Goal: Task Accomplishment & Management: Use online tool/utility

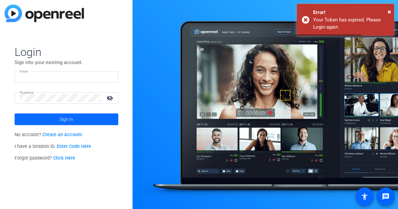
type input "[EMAIL_ADDRESS][DOMAIN_NAME]"
click at [51, 117] on span at bounding box center [67, 119] width 104 height 16
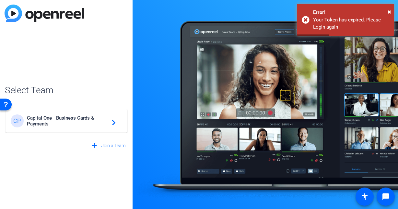
click at [69, 118] on span "Capital One - Business Cards & Payments" at bounding box center [67, 121] width 81 height 12
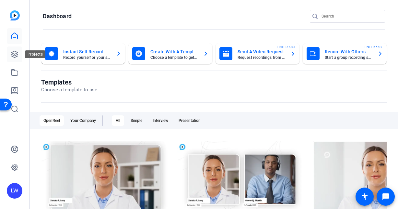
click at [19, 51] on link at bounding box center [15, 54] width 16 height 16
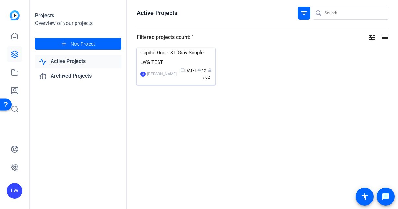
click at [167, 48] on img at bounding box center [176, 48] width 79 height 0
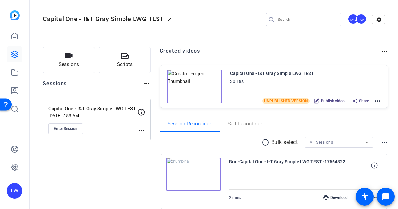
click at [380, 17] on mat-icon "settings" at bounding box center [379, 20] width 13 height 10
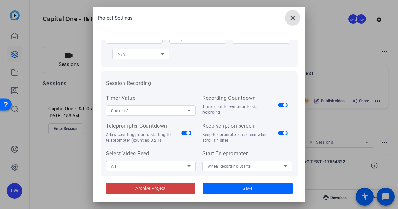
scroll to position [43, 0]
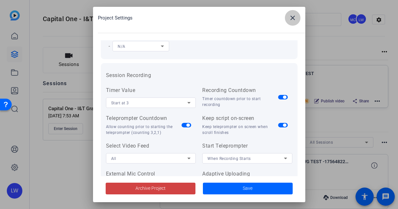
click at [288, 21] on span at bounding box center [293, 18] width 16 height 16
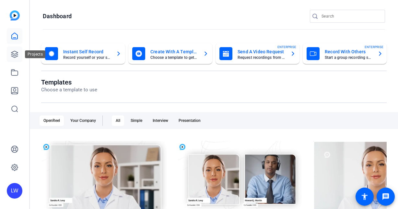
click at [13, 50] on link at bounding box center [15, 54] width 16 height 16
click at [14, 191] on div "LW" at bounding box center [15, 191] width 16 height 16
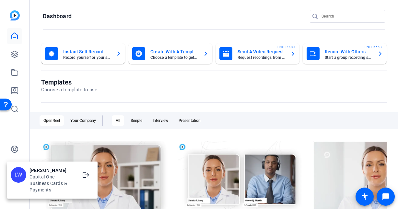
click at [28, 155] on div at bounding box center [199, 104] width 398 height 209
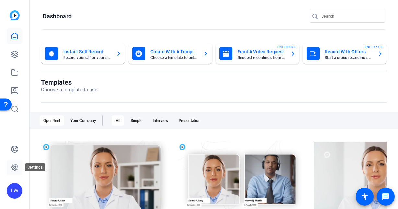
click at [15, 167] on icon at bounding box center [15, 167] width 2 height 2
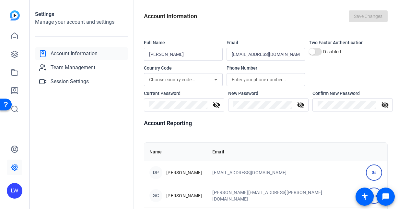
click at [14, 18] on img at bounding box center [15, 15] width 10 height 10
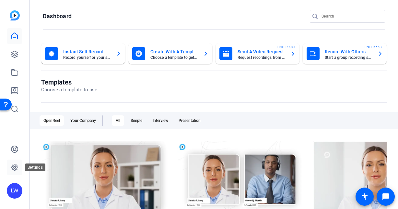
click at [16, 161] on link at bounding box center [15, 167] width 16 height 16
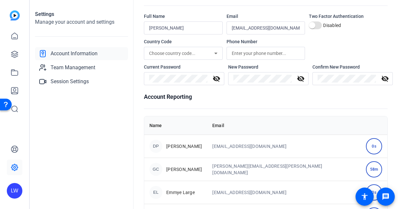
scroll to position [27, 0]
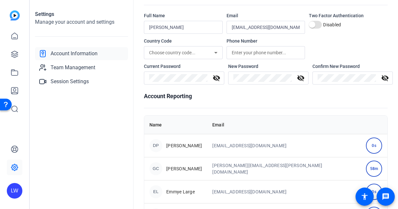
click at [217, 77] on mat-icon "visibility_off" at bounding box center [217, 78] width 16 height 8
click at [216, 93] on h1 "Account Reporting" at bounding box center [266, 95] width 244 height 9
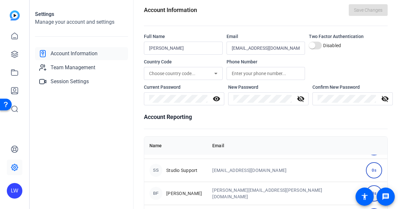
scroll to position [254, 0]
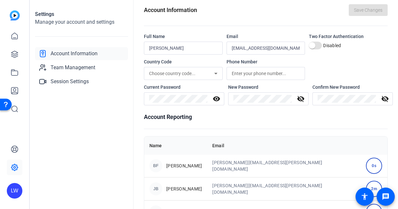
click at [11, 18] on img at bounding box center [15, 15] width 10 height 10
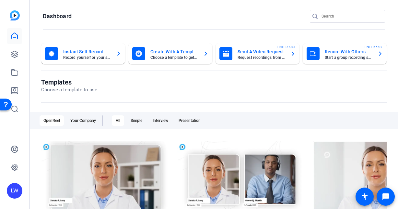
click at [17, 183] on div "LW" at bounding box center [15, 191] width 16 height 16
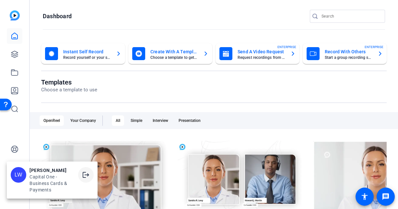
click at [87, 175] on mat-icon "logout" at bounding box center [86, 175] width 8 height 8
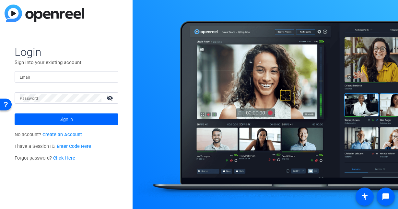
type input "[EMAIL_ADDRESS][DOMAIN_NAME]"
click at [110, 97] on mat-icon "visibility_off" at bounding box center [111, 97] width 16 height 9
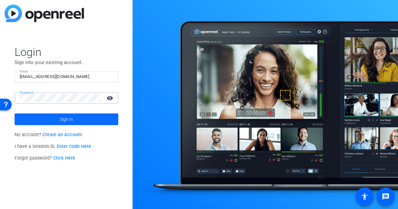
click at [76, 115] on span at bounding box center [67, 119] width 104 height 16
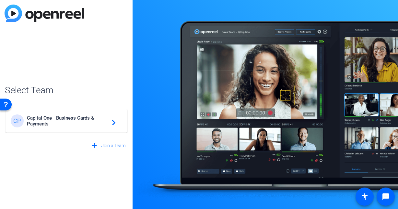
click at [76, 115] on span "Capital One - Business Cards & Payments" at bounding box center [67, 121] width 81 height 12
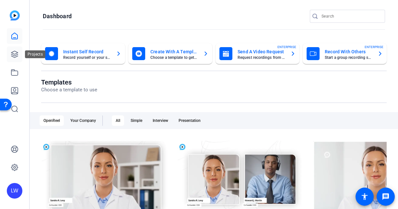
click at [16, 47] on link at bounding box center [15, 54] width 16 height 16
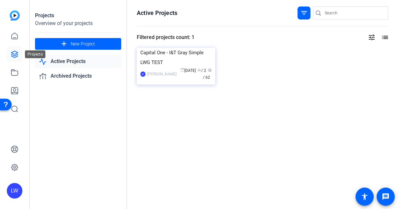
click at [14, 56] on icon at bounding box center [15, 54] width 8 height 8
click at [171, 48] on img at bounding box center [176, 48] width 79 height 0
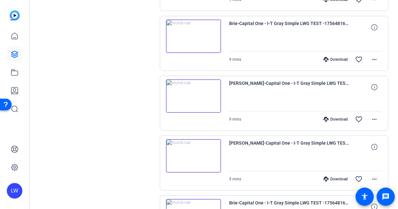
scroll to position [437, 0]
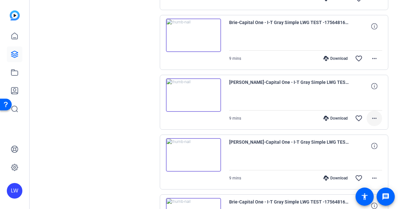
click at [374, 120] on mat-icon "more_horiz" at bounding box center [375, 118] width 8 height 8
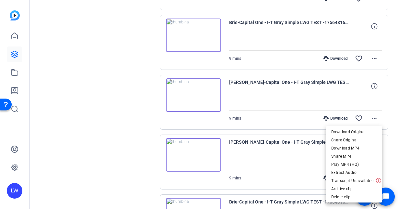
click at [151, 151] on div at bounding box center [199, 104] width 398 height 209
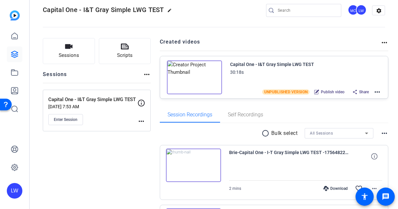
scroll to position [0, 0]
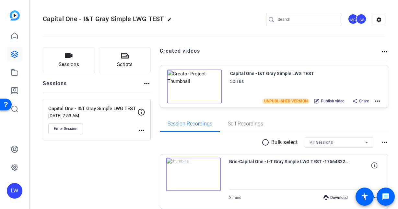
click at [381, 101] on mat-icon "more_horiz" at bounding box center [378, 101] width 8 height 8
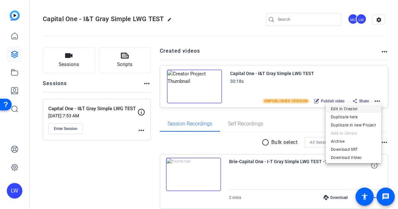
click at [340, 107] on span "Edit in Creator" at bounding box center [353, 109] width 45 height 8
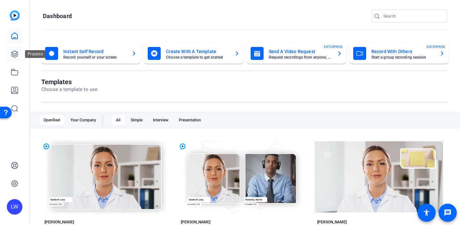
click at [12, 57] on icon at bounding box center [15, 54] width 8 height 8
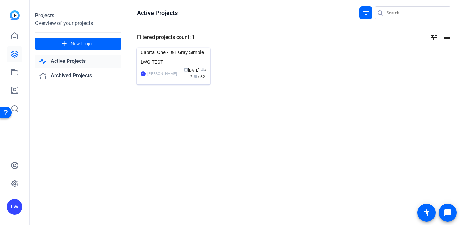
click at [170, 48] on img at bounding box center [173, 48] width 73 height 0
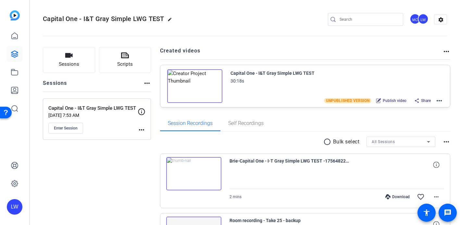
click at [437, 101] on mat-icon "more_horiz" at bounding box center [439, 101] width 8 height 8
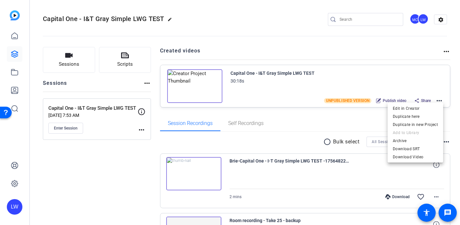
click at [348, 118] on div at bounding box center [230, 112] width 460 height 225
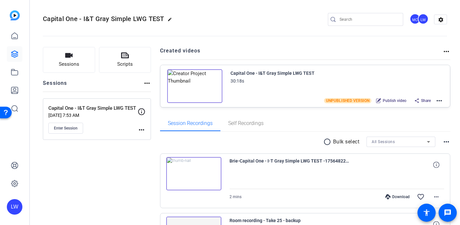
click at [439, 98] on mat-icon "more_horiz" at bounding box center [439, 101] width 8 height 8
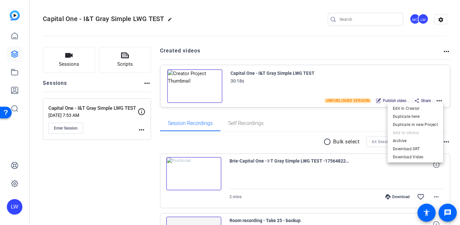
click at [310, 117] on div at bounding box center [230, 112] width 460 height 225
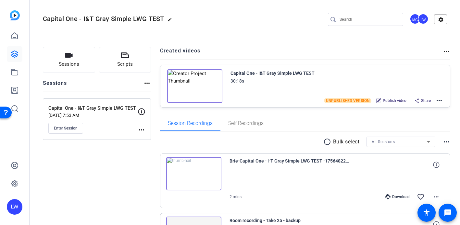
click at [440, 19] on mat-icon "settings" at bounding box center [440, 20] width 13 height 10
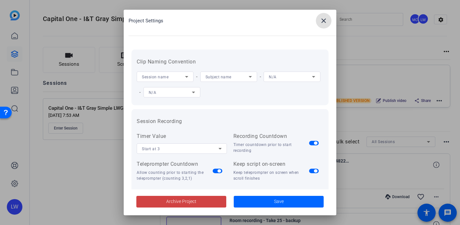
click at [320, 21] on mat-icon "close" at bounding box center [324, 21] width 8 height 8
